Goal: Information Seeking & Learning: Learn about a topic

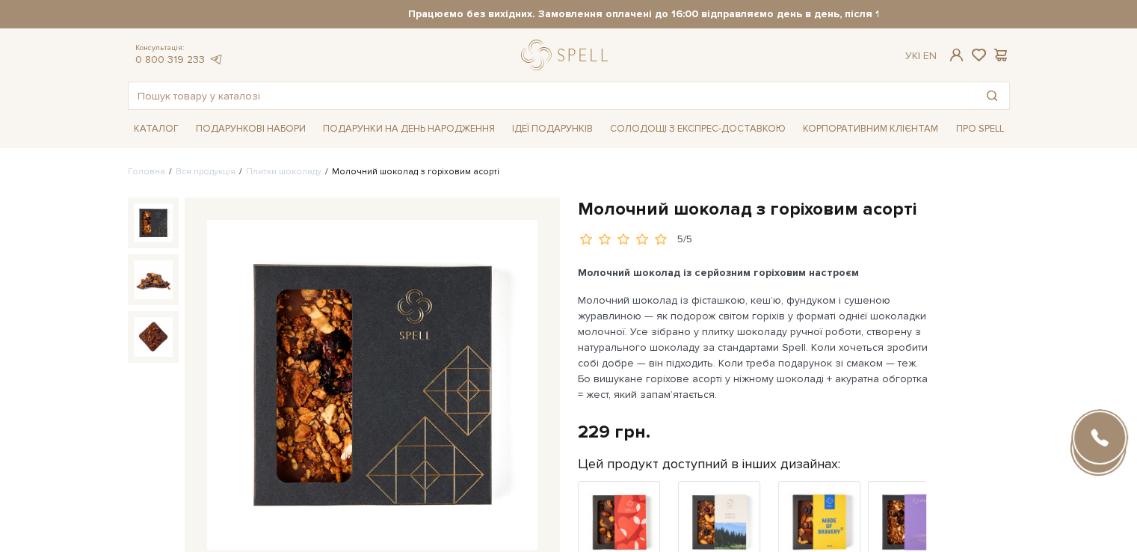
click at [917, 288] on div "Молочний шоколад із серйозним горіховим настроєм Молочний шоколад із фісташкою,…" at bounding box center [753, 334] width 351 height 138
click at [273, 172] on link "Плитки шоколаду" at bounding box center [284, 171] width 76 height 11
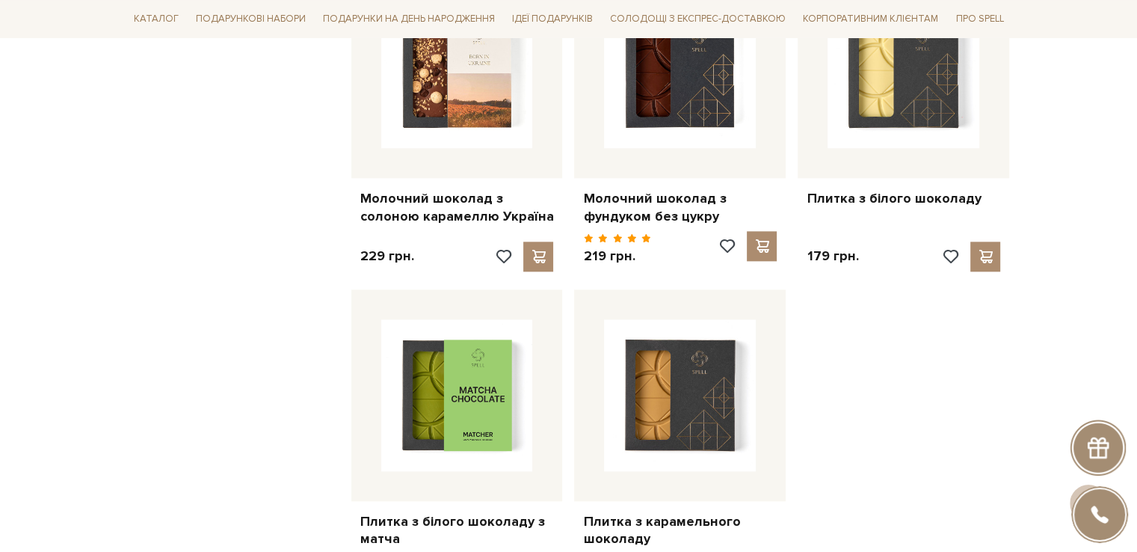
scroll to position [1794, 0]
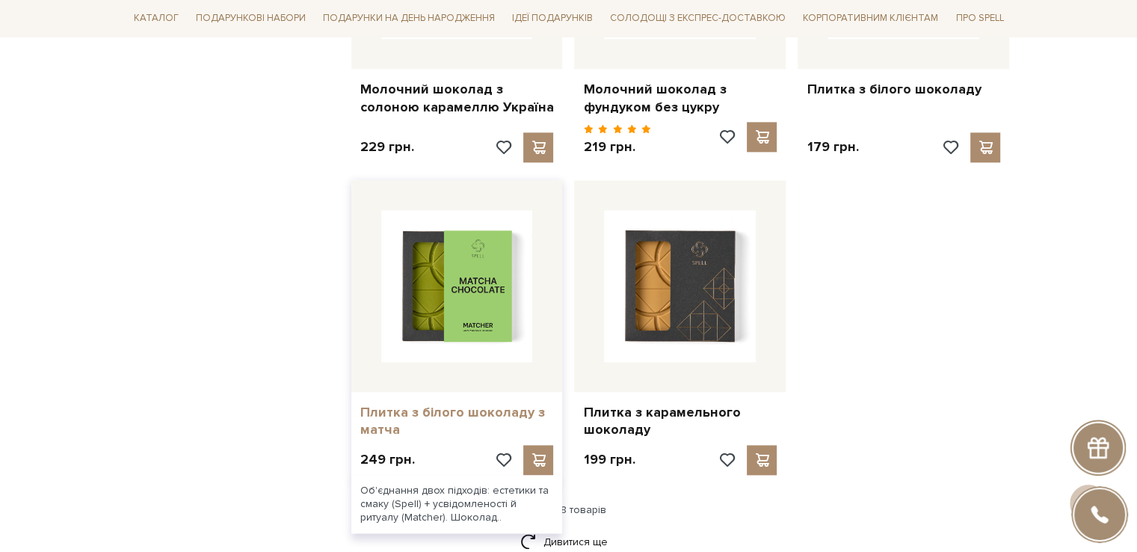
click at [463, 404] on link "Плитка з білого шоколаду з матча" at bounding box center [457, 421] width 194 height 35
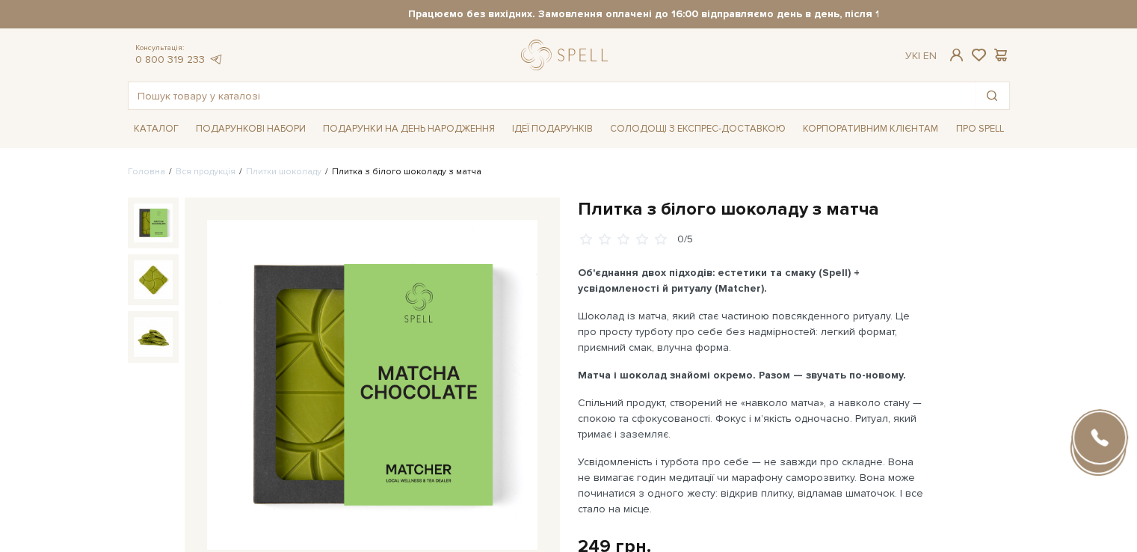
click at [940, 321] on div "Плитка з білого шоколаду з матча 0/5" at bounding box center [794, 509] width 432 height 625
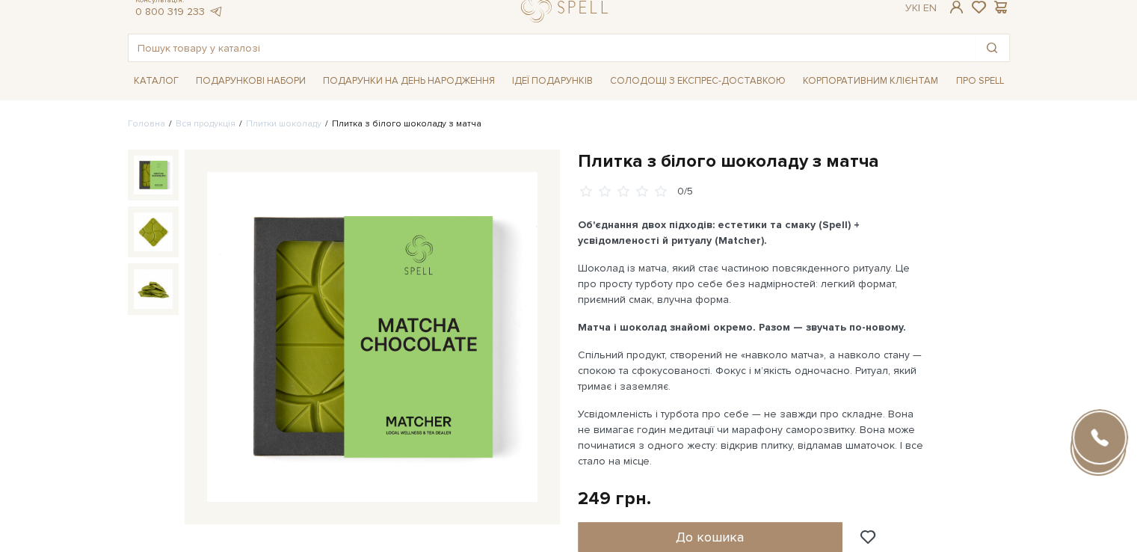
scroll to position [75, 0]
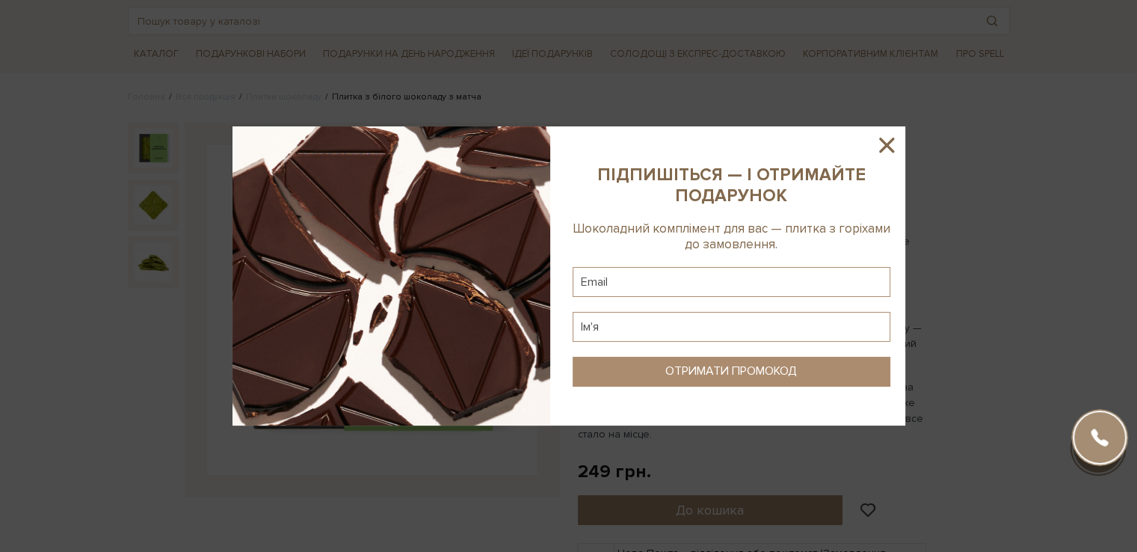
click at [886, 144] on icon at bounding box center [886, 145] width 15 height 15
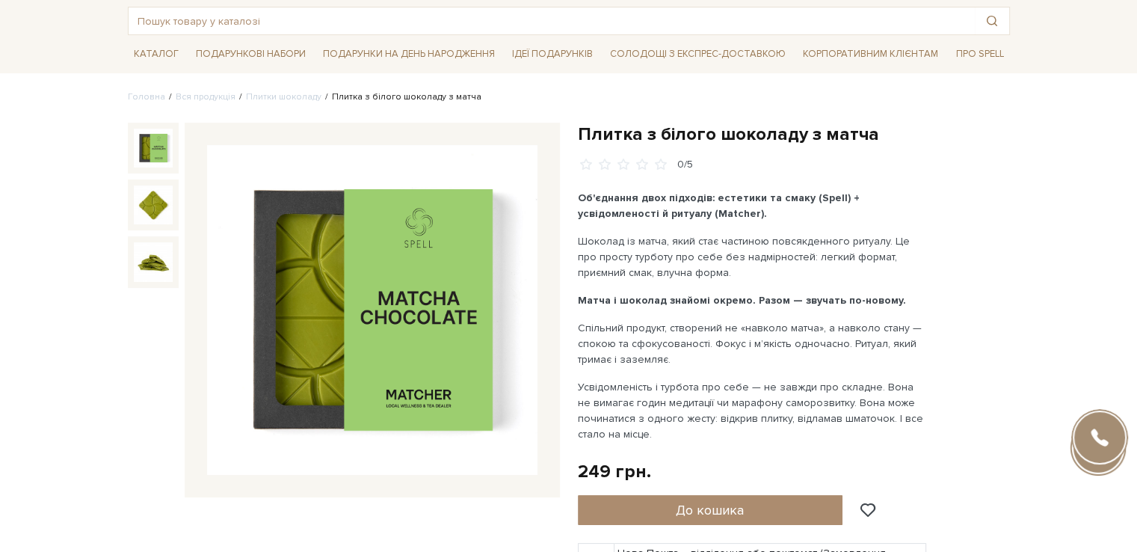
click at [446, 367] on img at bounding box center [372, 310] width 330 height 330
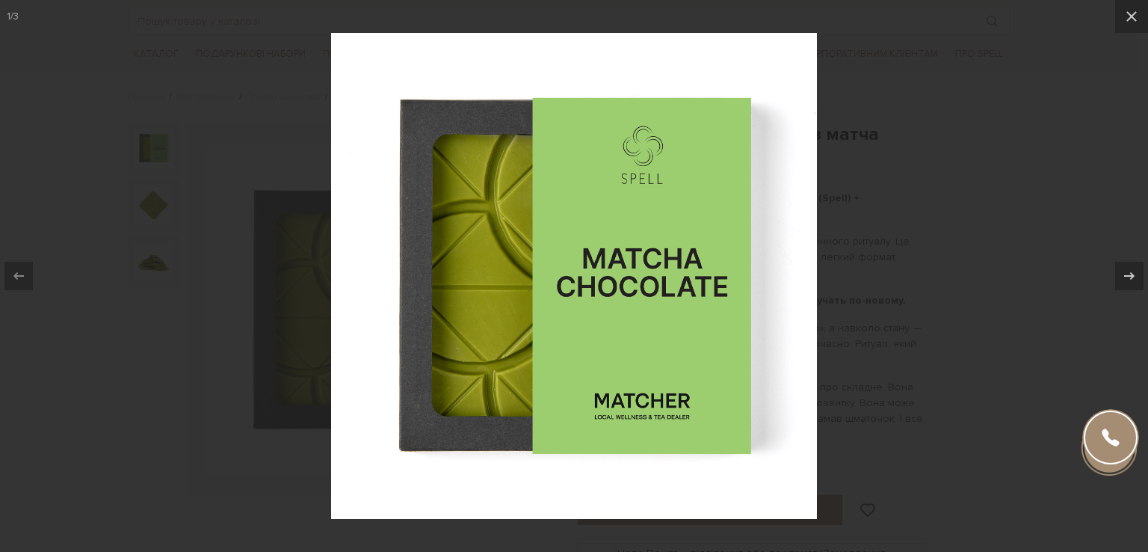
click at [266, 312] on div at bounding box center [574, 276] width 1148 height 552
